Goal: Information Seeking & Learning: Learn about a topic

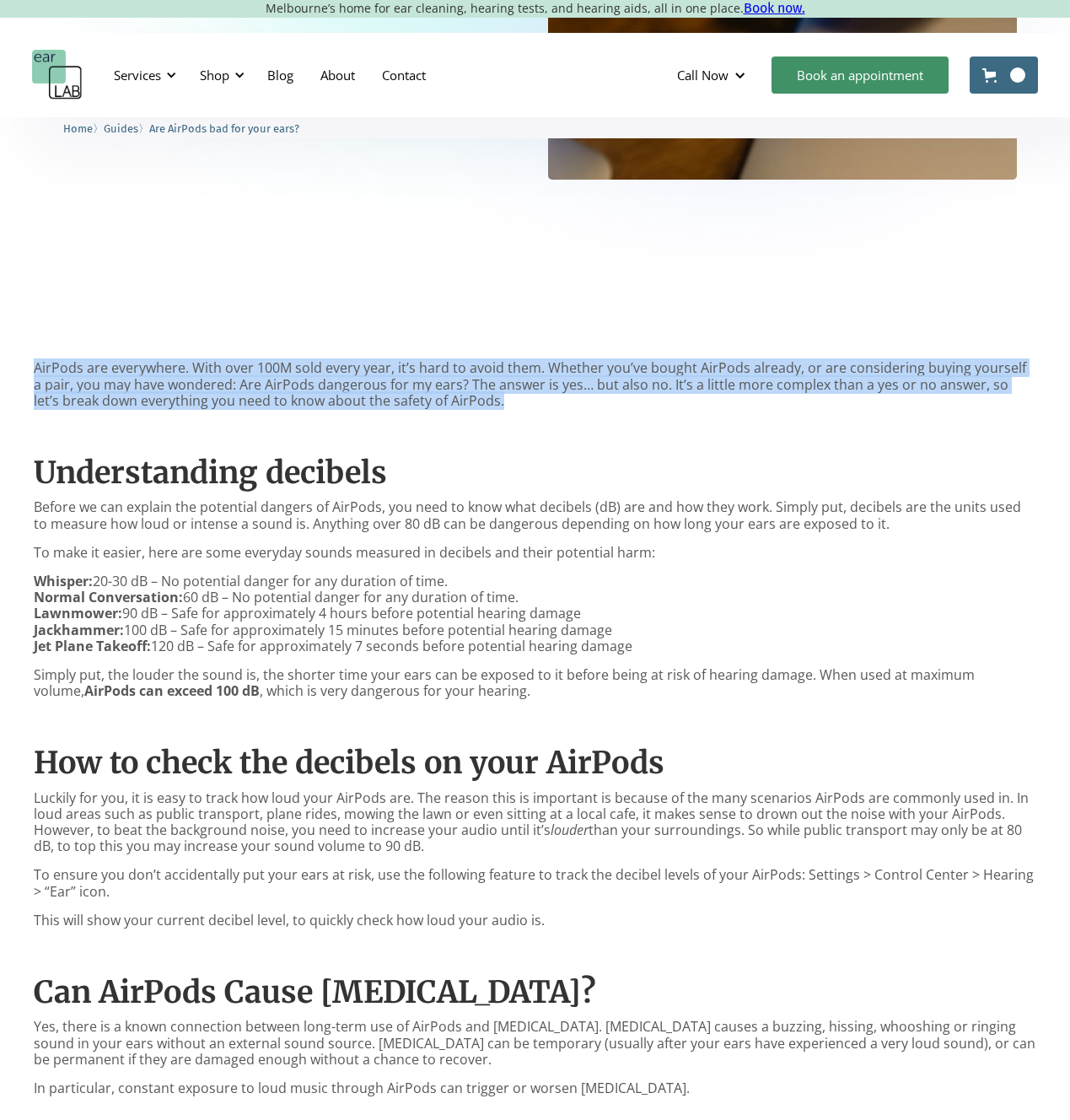
click at [404, 314] on div "AirPods are everywhere. With over 100M sold every year, it’s hard to avoid them…" at bounding box center [535, 933] width 1070 height 1272
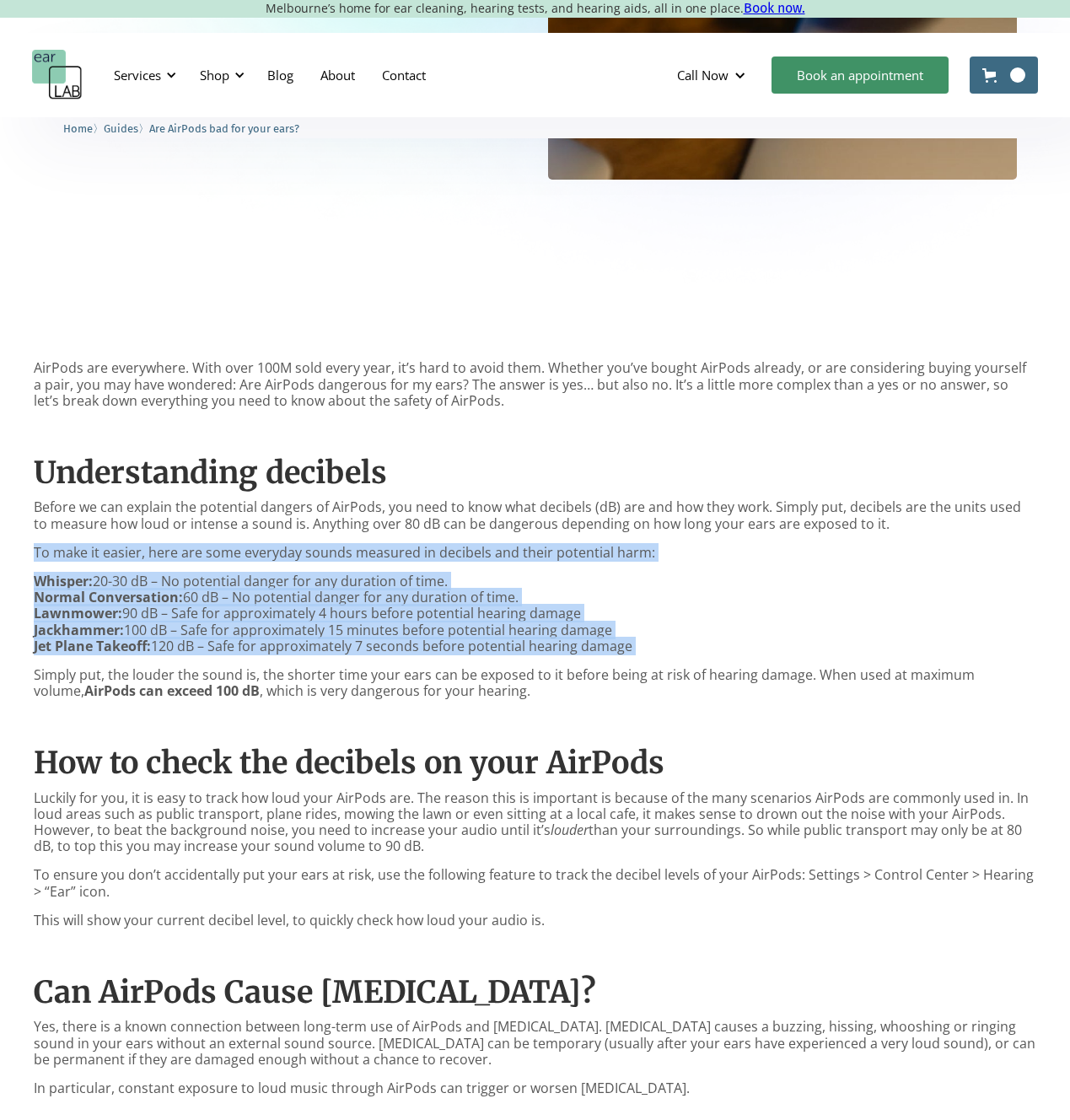
drag, startPoint x: 328, startPoint y: 543, endPoint x: 349, endPoint y: 660, distance: 118.9
click at [349, 660] on div "AirPods are everywhere. With over 100M sold every year, it’s hard to avoid them…" at bounding box center [535, 930] width 1003 height 1138
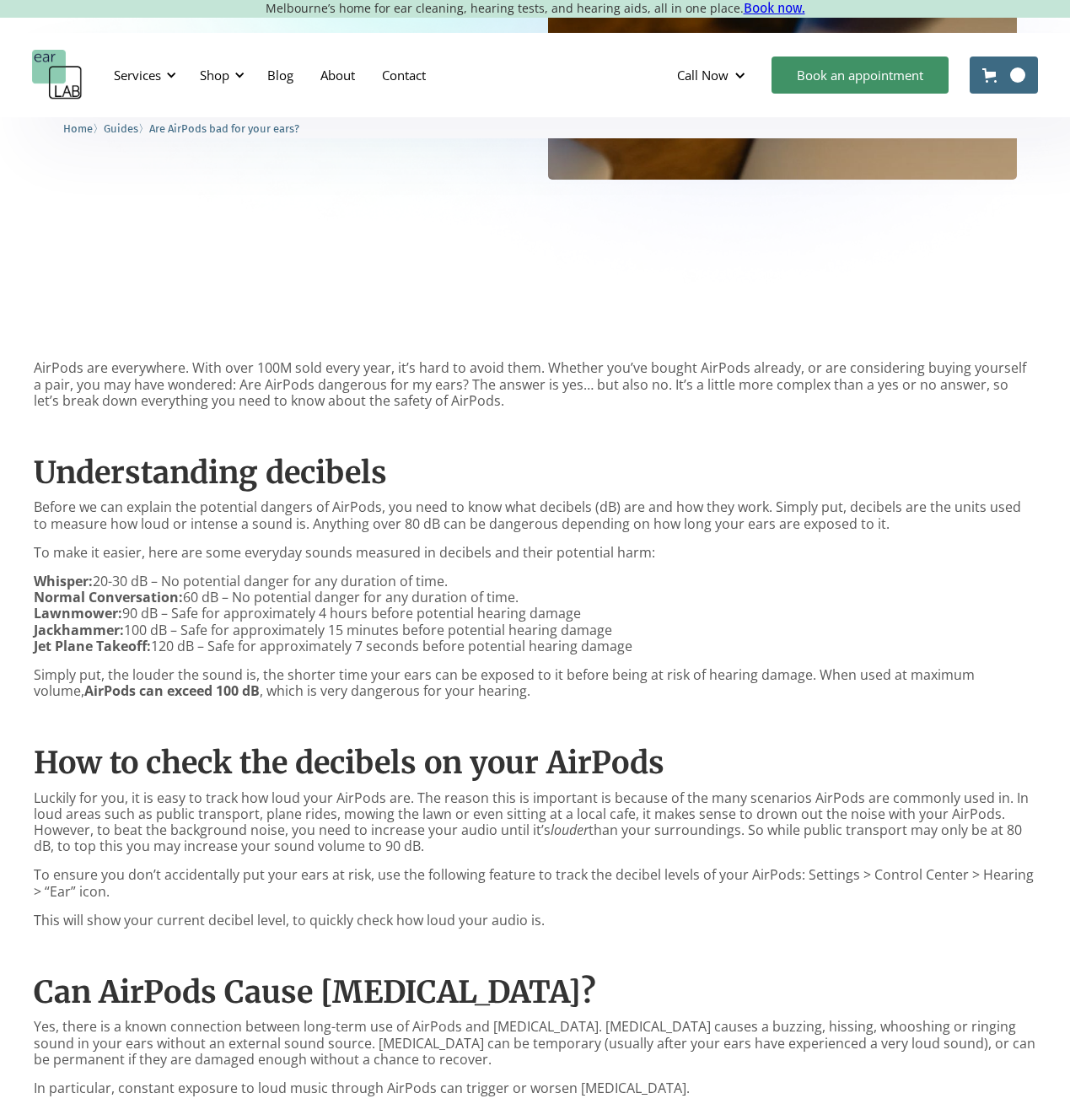
drag, startPoint x: 202, startPoint y: 678, endPoint x: 427, endPoint y: 702, distance: 226.3
click at [427, 702] on div "AirPods are everywhere. With over 100M sold every year, it’s hard to avoid them…" at bounding box center [535, 930] width 1003 height 1138
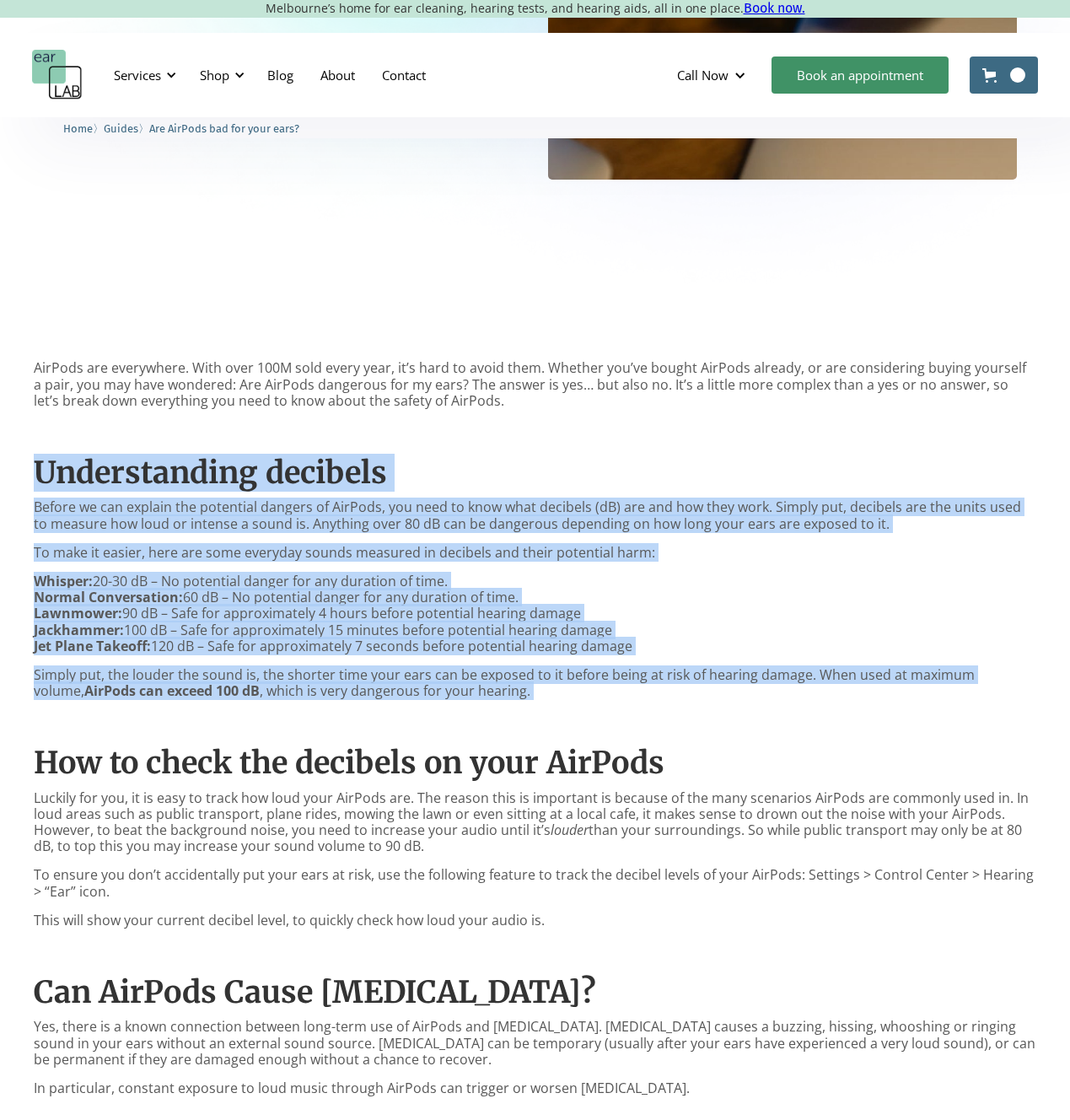
drag, startPoint x: 427, startPoint y: 702, endPoint x: 32, endPoint y: 481, distance: 452.6
click at [32, 481] on div "AirPods are everywhere. With over 100M sold every year, it’s hard to avoid them…" at bounding box center [535, 933] width 1070 height 1272
click at [510, 476] on h2 "Understanding decibels" at bounding box center [535, 472] width 1003 height 36
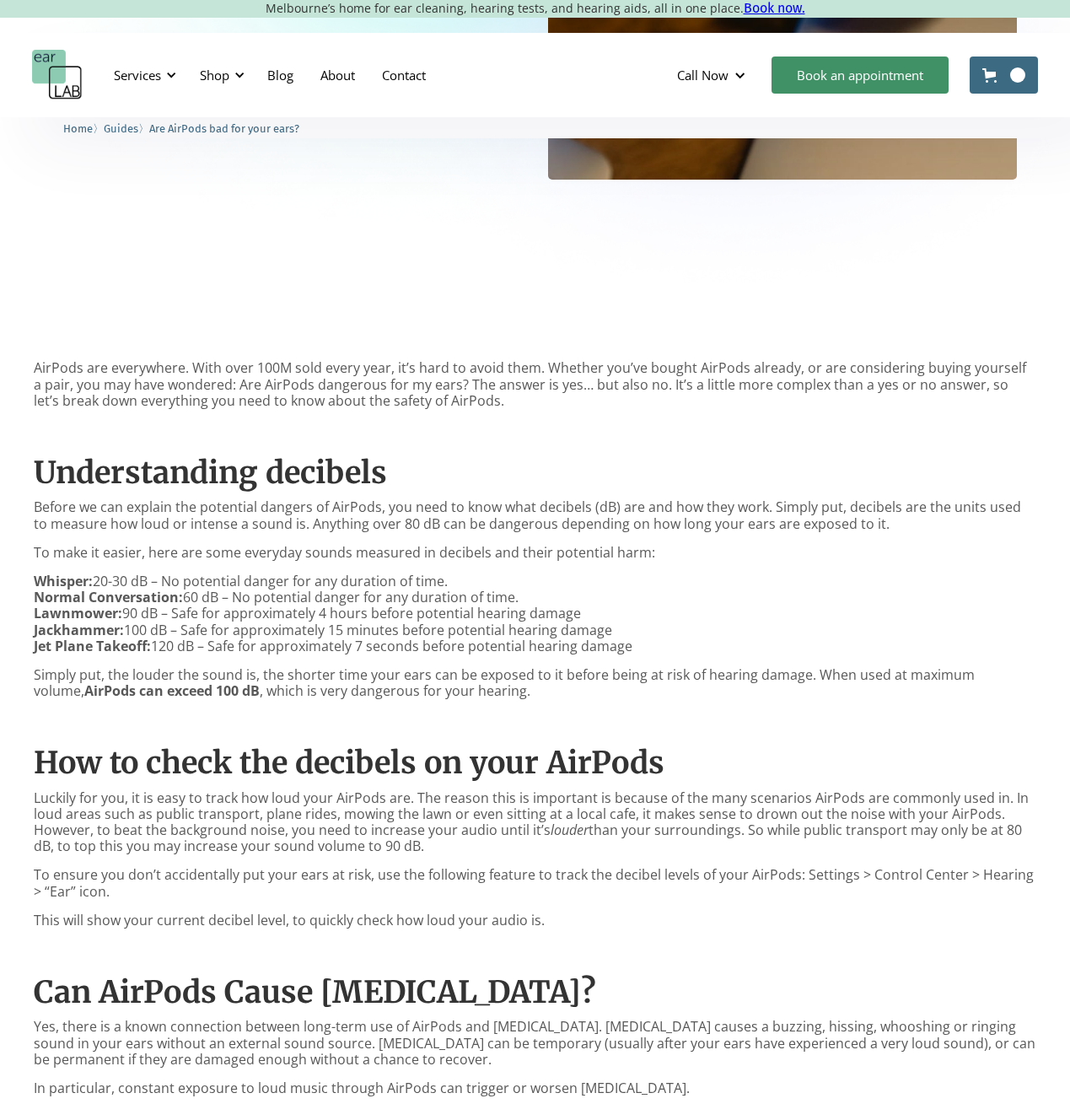
scroll to position [751, 0]
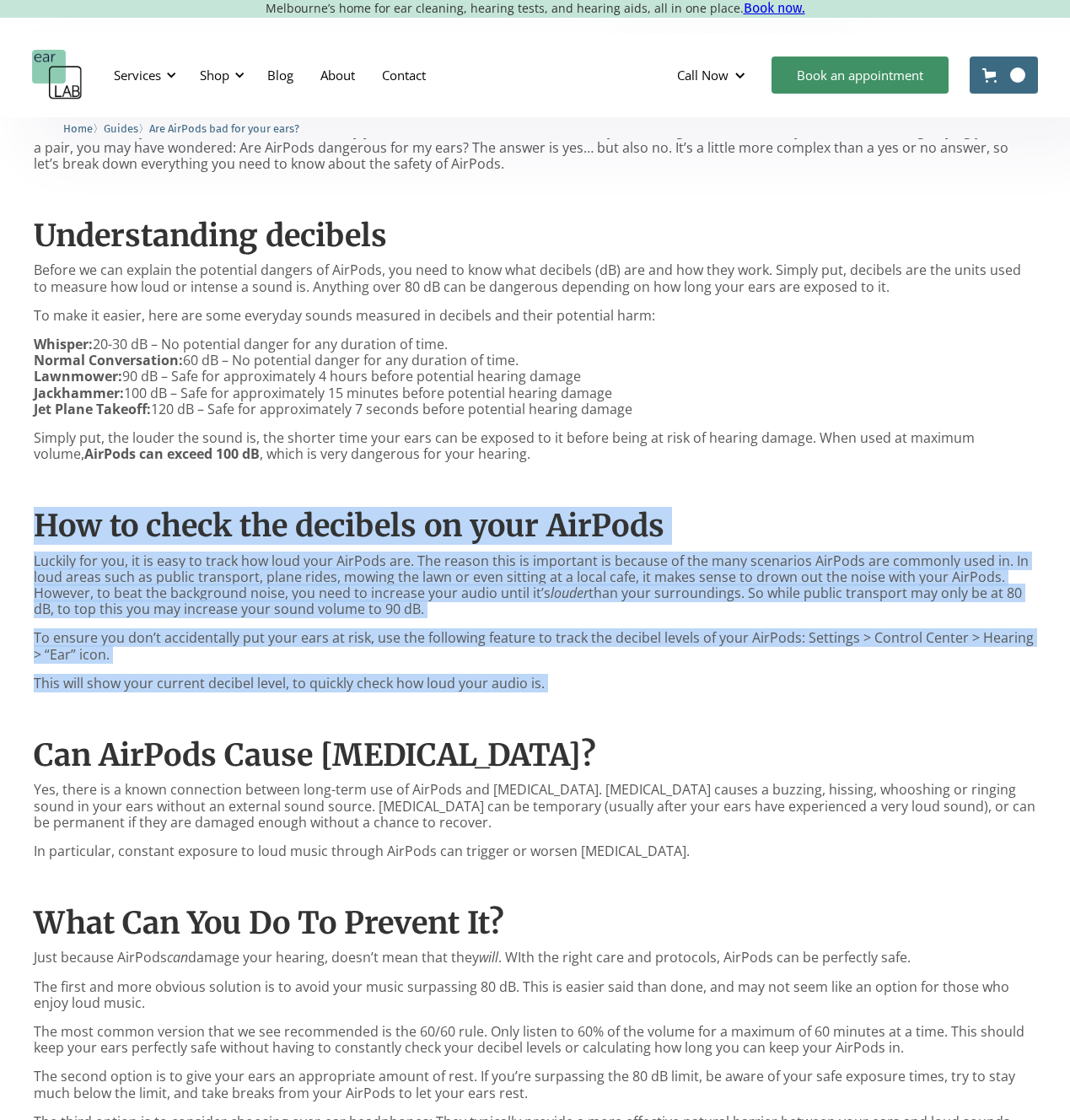
drag, startPoint x: 37, startPoint y: 532, endPoint x: 546, endPoint y: 702, distance: 536.6
click at [546, 702] on div "AirPods are everywhere. With over 100M sold every year, it’s hard to avoid them…" at bounding box center [535, 692] width 1003 height 1138
click at [620, 616] on p "Luckily for you, it is easy to track how loud your AirPods are. The reason this…" at bounding box center [535, 586] width 1003 height 65
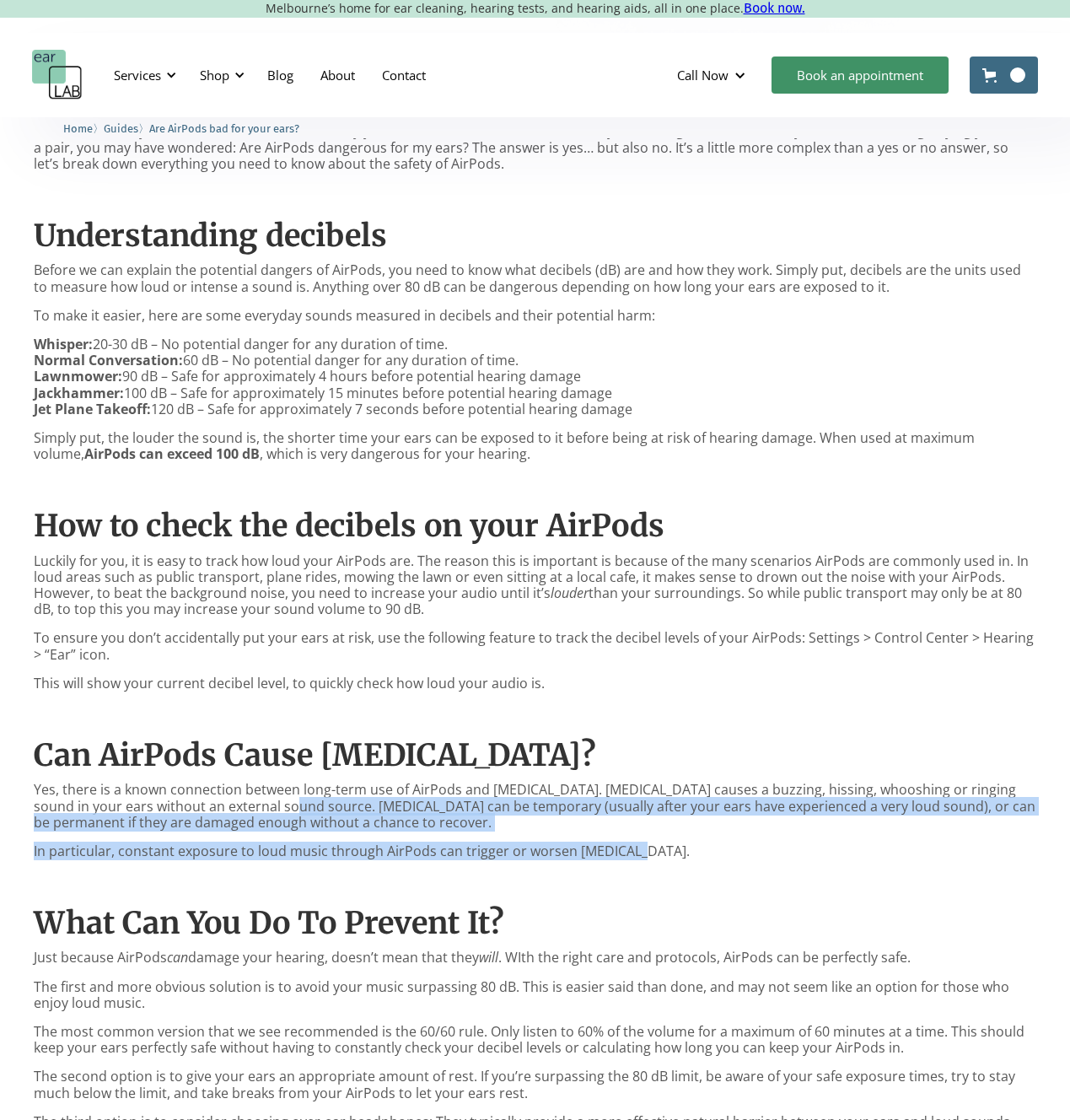
drag, startPoint x: 175, startPoint y: 806, endPoint x: 626, endPoint y: 857, distance: 453.9
click at [626, 857] on div "AirPods are everywhere. With over 100M sold every year, it’s hard to avoid them…" at bounding box center [535, 692] width 1003 height 1138
click at [626, 857] on p "In particular, constant exposure to loud music through AirPods can trigger or w…" at bounding box center [535, 851] width 1003 height 16
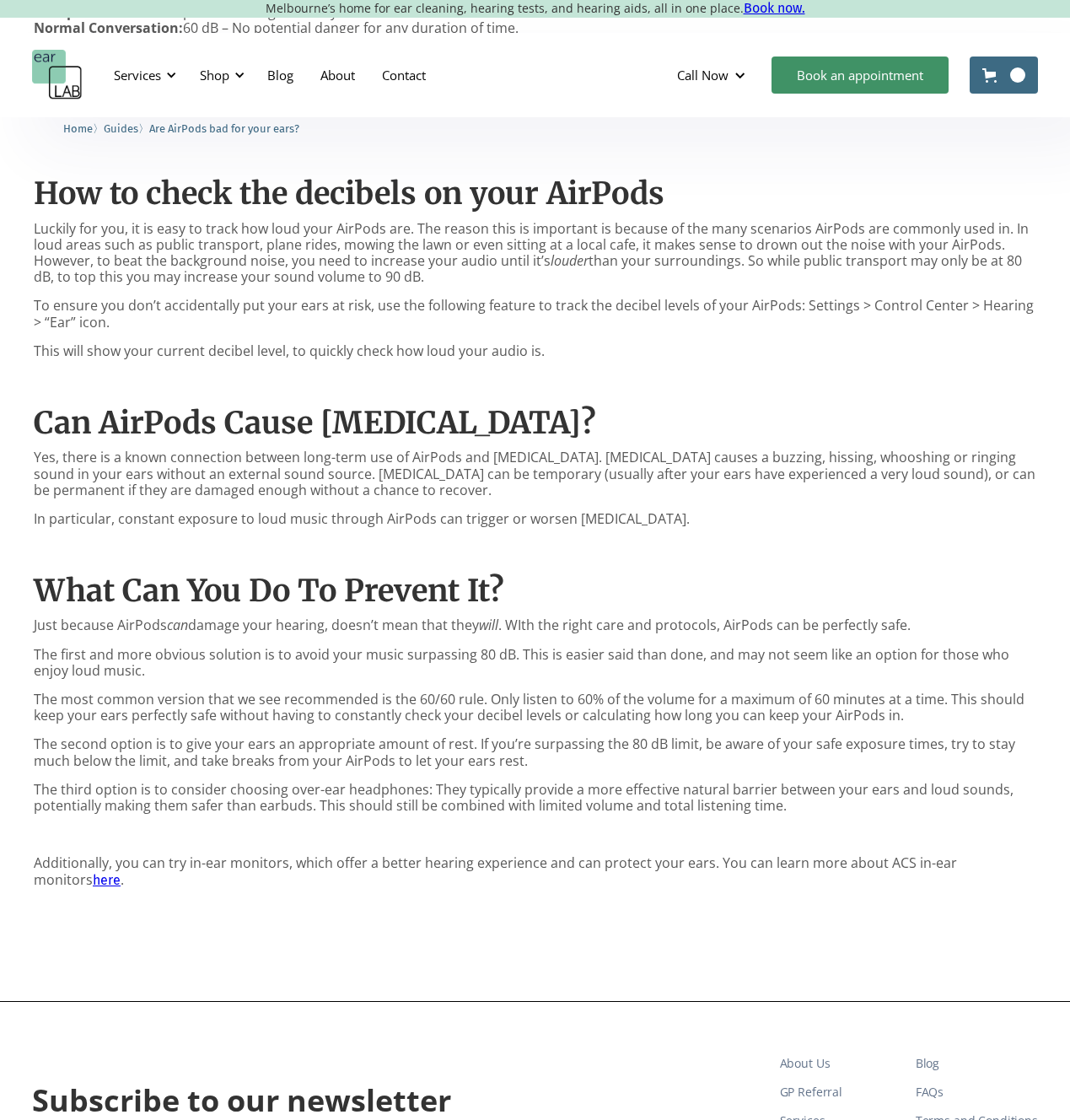
scroll to position [1134, 0]
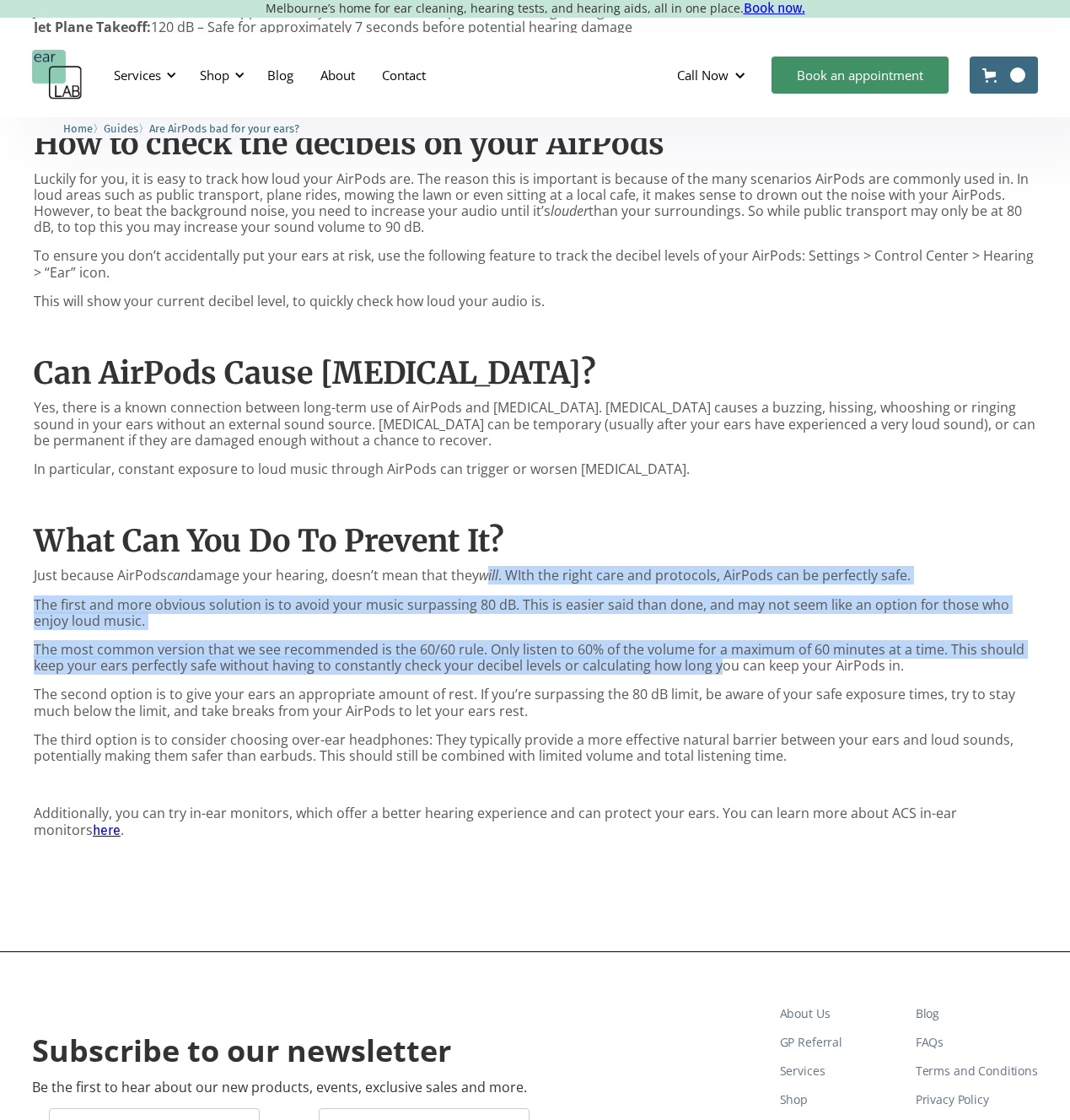
drag, startPoint x: 475, startPoint y: 585, endPoint x: 618, endPoint y: 667, distance: 164.8
click at [618, 667] on div "AirPods are everywhere. With over 100M sold every year, it’s hard to avoid them…" at bounding box center [535, 310] width 1003 height 1138
click at [618, 667] on p "The most common version that we see recommended is the 60/60 rule. Only listen …" at bounding box center [535, 657] width 1003 height 32
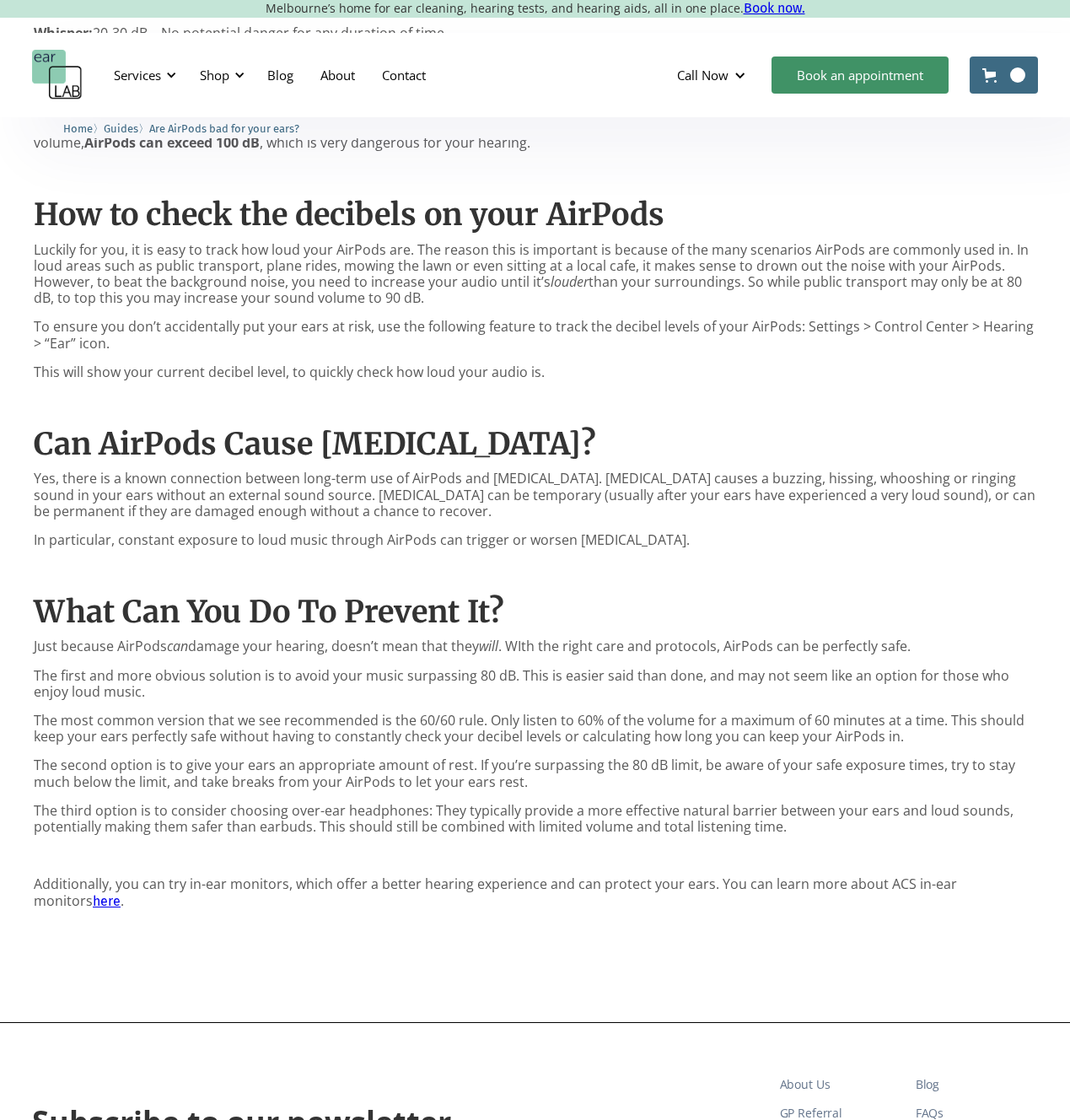
scroll to position [858, 0]
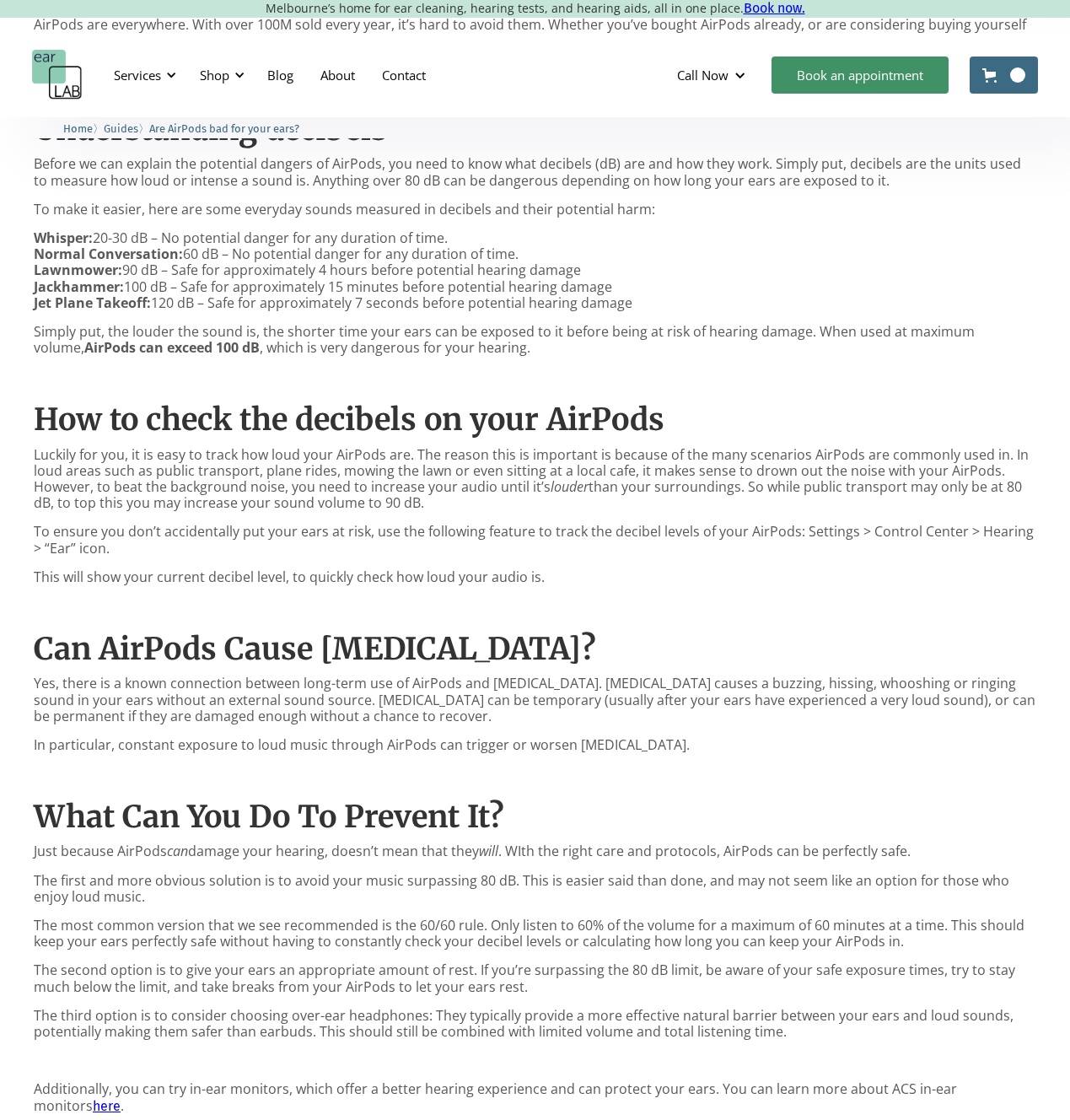
click at [809, 386] on div "AirPods are everywhere. With over 100M sold every year, it’s hard to avoid them…" at bounding box center [535, 586] width 1003 height 1138
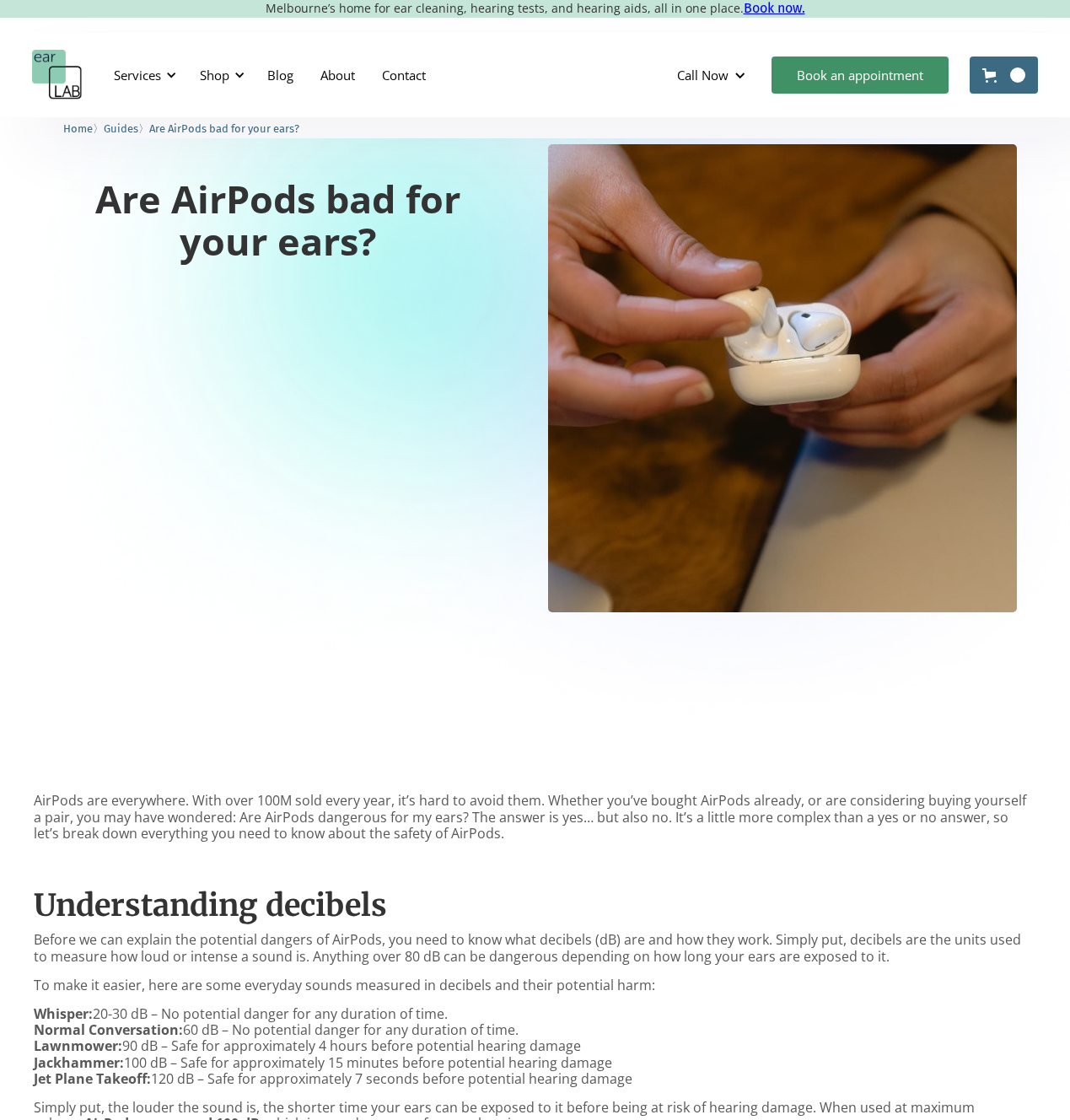
scroll to position [0, 0]
